Goal: Use online tool/utility: Utilize a website feature to perform a specific function

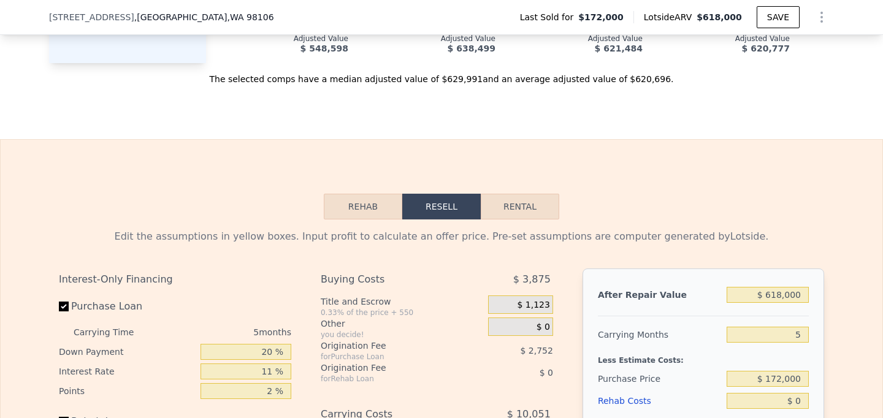
scroll to position [1559, 0]
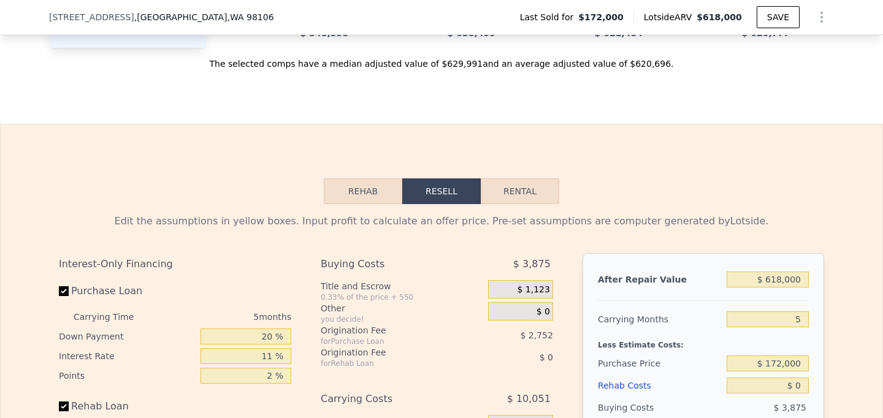
click at [523, 198] on button "Rental" at bounding box center [520, 192] width 79 height 26
select select "30"
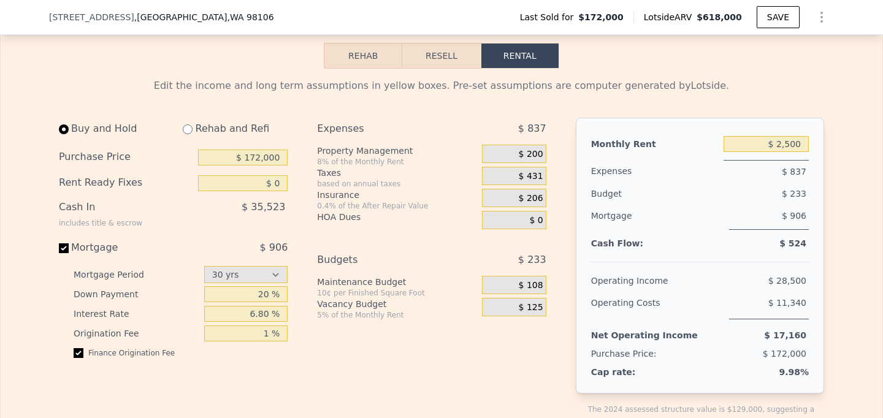
scroll to position [1697, 0]
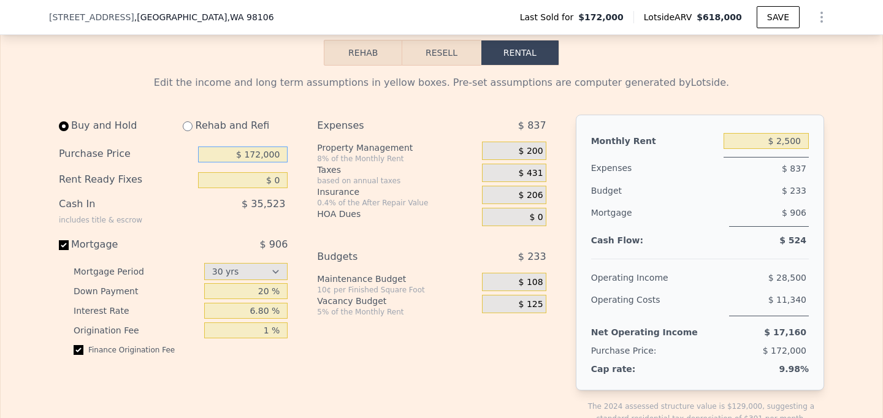
click at [250, 150] on input "$ 172,000" at bounding box center [243, 155] width 90 height 16
type input "$ 360,000"
click at [277, 180] on input "$ 0" at bounding box center [243, 180] width 90 height 16
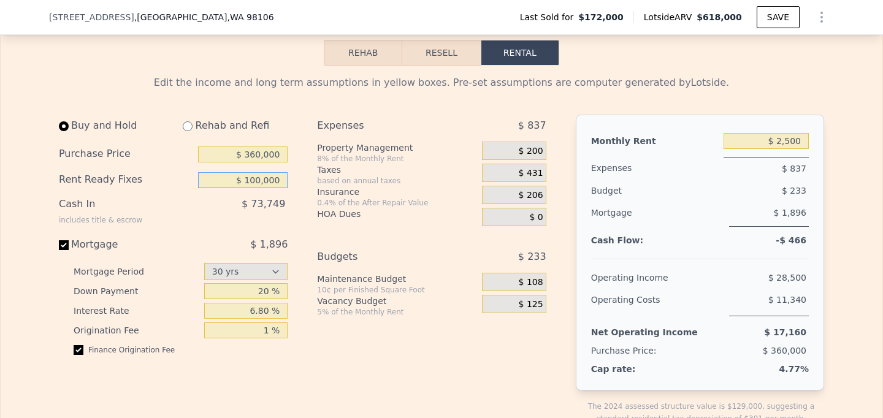
type input "$ 100,000"
click at [291, 198] on div "Buy and Hold Rehab and Refi Purchase Price $ 360,000 Rent Ready Fixes $ 100,000…" at bounding box center [178, 280] width 239 height 330
click at [267, 315] on input "6.80 %" at bounding box center [246, 311] width 84 height 16
click at [253, 310] on input "6.80 %" at bounding box center [246, 311] width 84 height 16
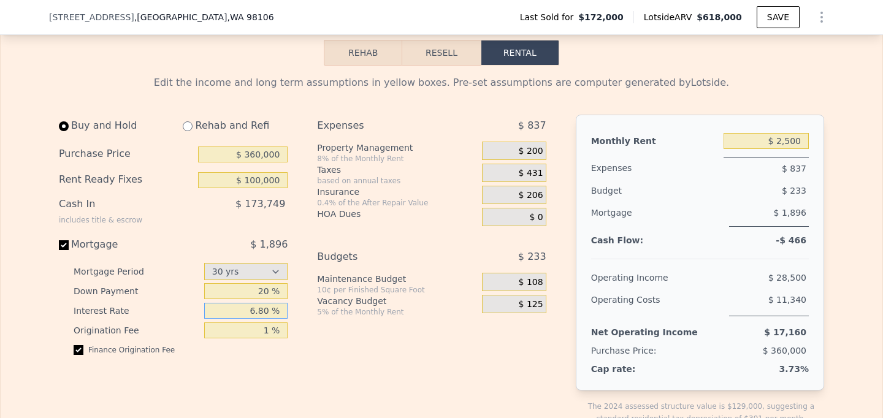
click at [253, 310] on input "6.80 %" at bounding box center [246, 311] width 84 height 16
type input "6 %"
click at [305, 347] on div "Buy and Hold Rehab and Refi Purchase Price $ 360,000 Rent Ready Fixes $ 100,000…" at bounding box center [308, 280] width 498 height 330
click at [790, 140] on input "$ 2,500" at bounding box center [766, 141] width 85 height 16
type input "$ 2,900"
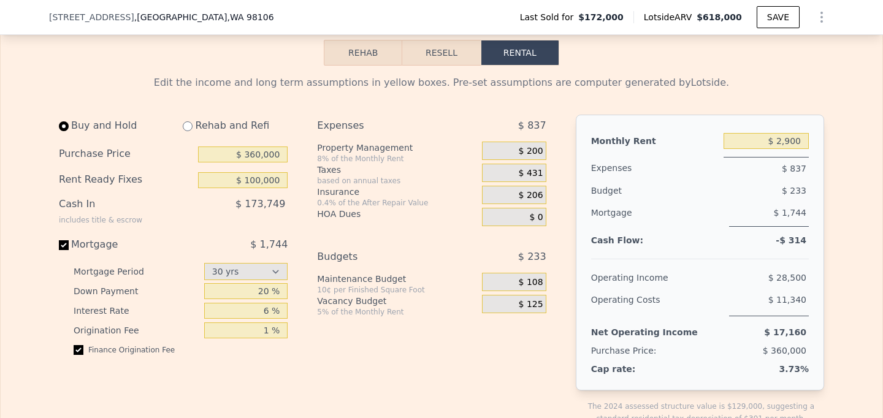
click at [187, 127] on input "radio" at bounding box center [188, 126] width 10 height 10
radio input "true"
type input "$ 0"
type input "$ 3,150"
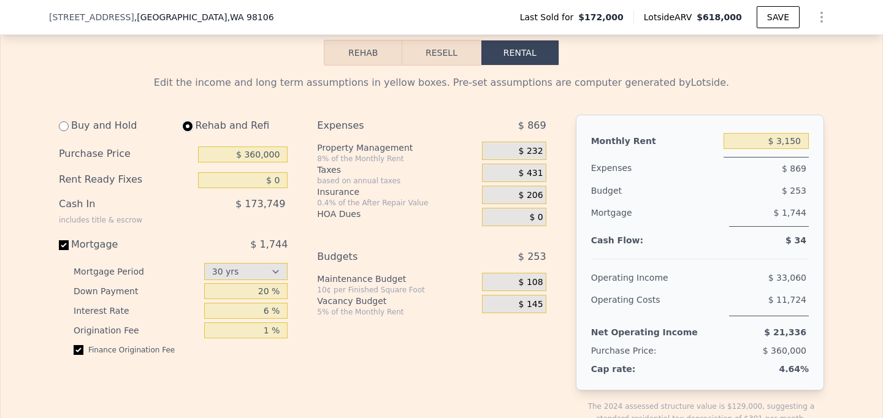
select select "30"
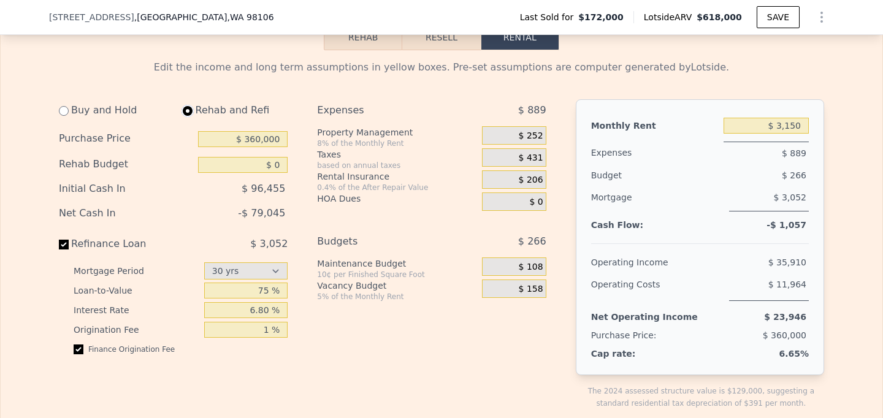
scroll to position [1713, 0]
click at [266, 306] on input "6.80 %" at bounding box center [246, 310] width 84 height 16
click at [257, 306] on input "6. %" at bounding box center [246, 310] width 84 height 16
click at [325, 342] on div "Expenses $ 889 Property Management 8% of the Monthly Rent $ 252 Taxes based on …" at bounding box center [436, 264] width 239 height 330
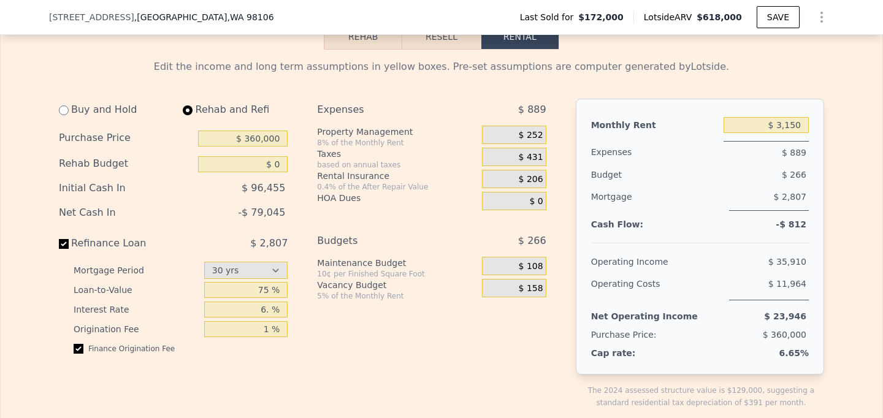
type input "6 %"
click at [261, 290] on input "75 %" at bounding box center [246, 290] width 84 height 16
click at [350, 367] on div "Expenses $ 889 Property Management 8% of the Monthly Rent $ 252 Taxes based on …" at bounding box center [436, 264] width 239 height 330
click at [263, 291] on input "65 %" at bounding box center [246, 290] width 84 height 16
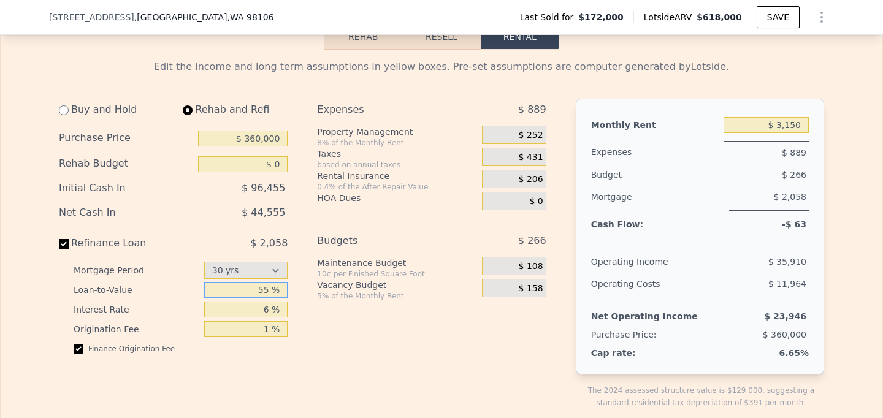
type input "5 %"
type input "60 %"
click at [383, 340] on div "Expenses $ 889 Property Management 8% of the Monthly Rent $ 252 Taxes based on …" at bounding box center [436, 264] width 239 height 330
click at [277, 163] on input "$ 0" at bounding box center [243, 164] width 90 height 16
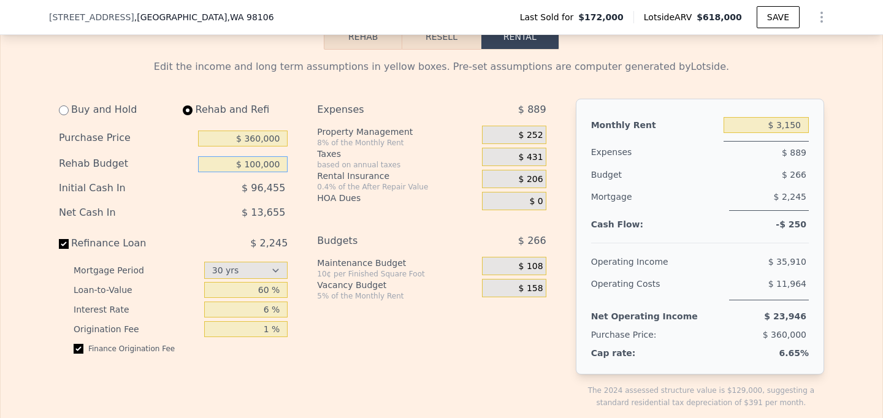
type input "$ 100,000"
click at [329, 283] on div "Vacancy Budget" at bounding box center [397, 285] width 160 height 12
type input "$ 2,600"
select select "30"
